Goal: Check status: Check status

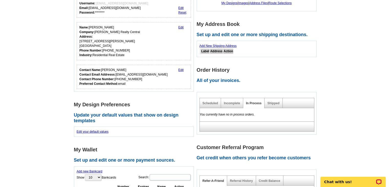
scroll to position [104, 0]
click at [275, 103] on link "Shipped" at bounding box center [273, 103] width 12 height 4
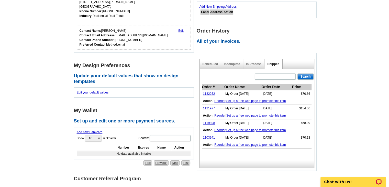
scroll to position [144, 0]
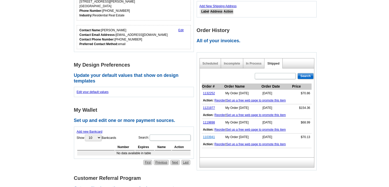
click at [207, 137] on link "1103941" at bounding box center [209, 137] width 12 height 4
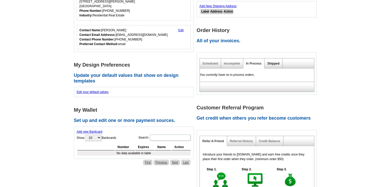
click at [271, 62] on link "Shipped" at bounding box center [273, 64] width 12 height 4
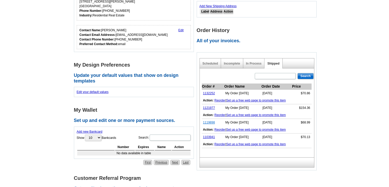
click at [208, 122] on link "1119898" at bounding box center [209, 122] width 12 height 4
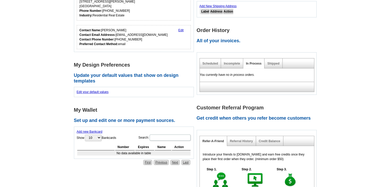
click at [273, 65] on div "Shipped" at bounding box center [273, 63] width 18 height 10
click at [273, 62] on link "Shipped" at bounding box center [273, 64] width 12 height 4
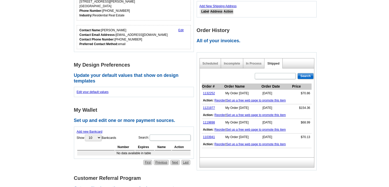
click at [209, 105] on td "1121977" at bounding box center [213, 107] width 22 height 7
click at [207, 107] on link "1121977" at bounding box center [209, 108] width 12 height 4
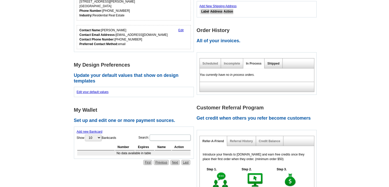
click at [273, 62] on link "Shipped" at bounding box center [273, 64] width 12 height 4
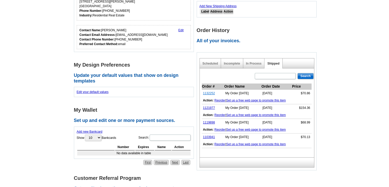
click at [208, 93] on link "1132252" at bounding box center [209, 93] width 12 height 4
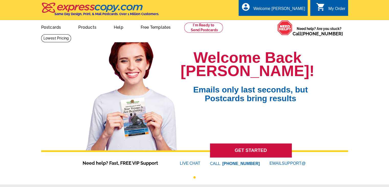
click at [329, 7] on div "My Order" at bounding box center [336, 9] width 17 height 7
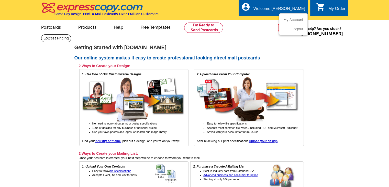
click at [276, 7] on div "Welcome [PERSON_NAME]" at bounding box center [279, 9] width 52 height 7
click at [292, 18] on link "My Account" at bounding box center [292, 19] width 22 height 5
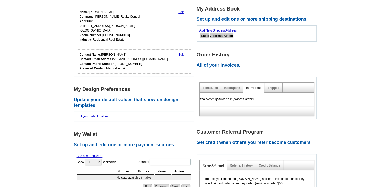
scroll to position [81, 0]
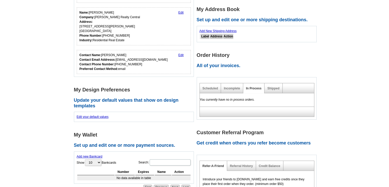
click at [218, 54] on h1 "Order History" at bounding box center [258, 54] width 123 height 5
click at [233, 64] on h2 "All of your invoices." at bounding box center [258, 66] width 123 height 6
click at [275, 88] on link "Shipped" at bounding box center [273, 88] width 12 height 4
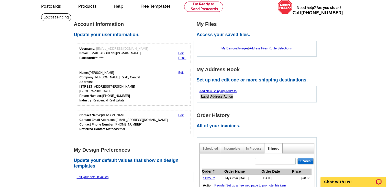
scroll to position [21, 0]
click at [225, 48] on link "My Designs" at bounding box center [229, 49] width 16 height 4
